Goal: Download file/media

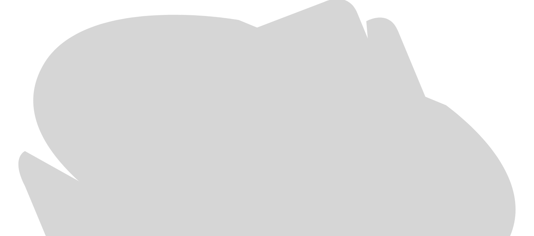
scroll to position [334, 0]
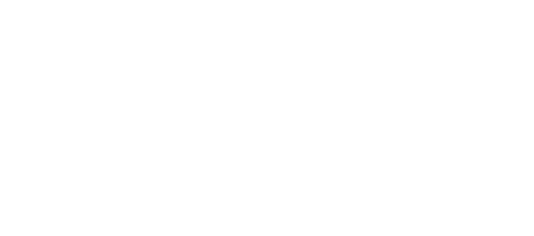
scroll to position [407, 0]
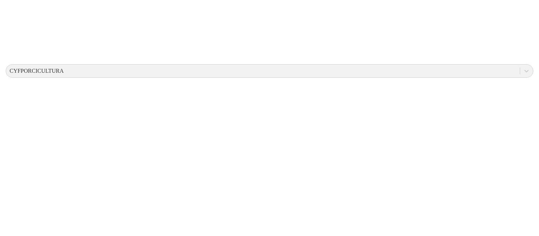
scroll to position [0, 0]
